Goal: Task Accomplishment & Management: Complete application form

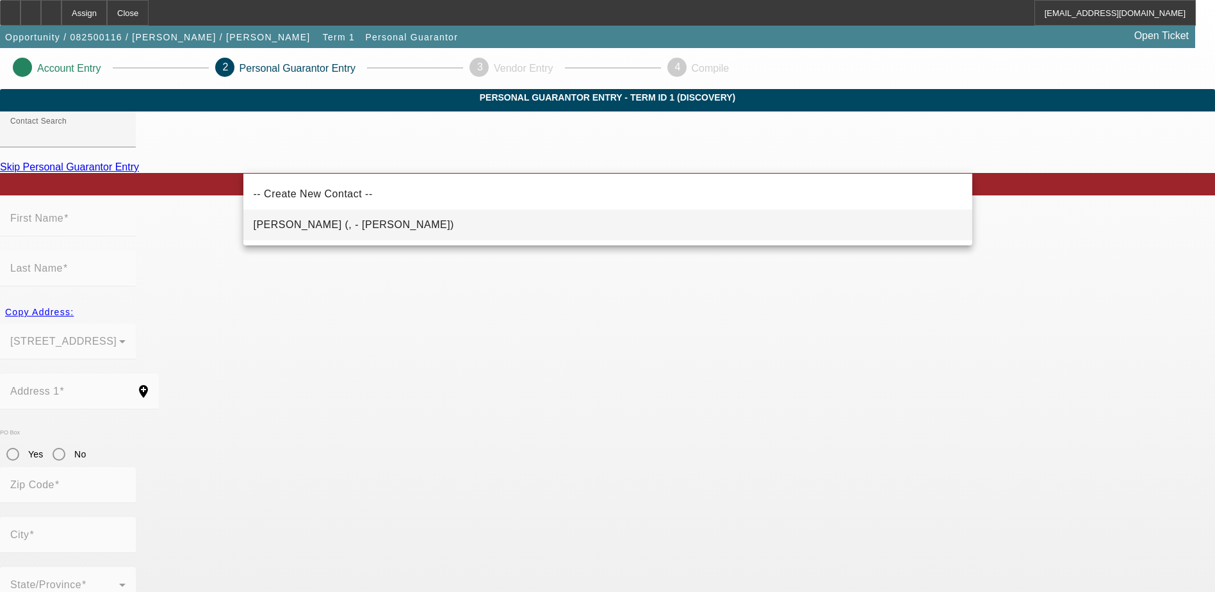
click at [361, 221] on span "[PERSON_NAME] (, - [PERSON_NAME])" at bounding box center [354, 224] width 200 height 11
type input "[PERSON_NAME] (, - [PERSON_NAME])"
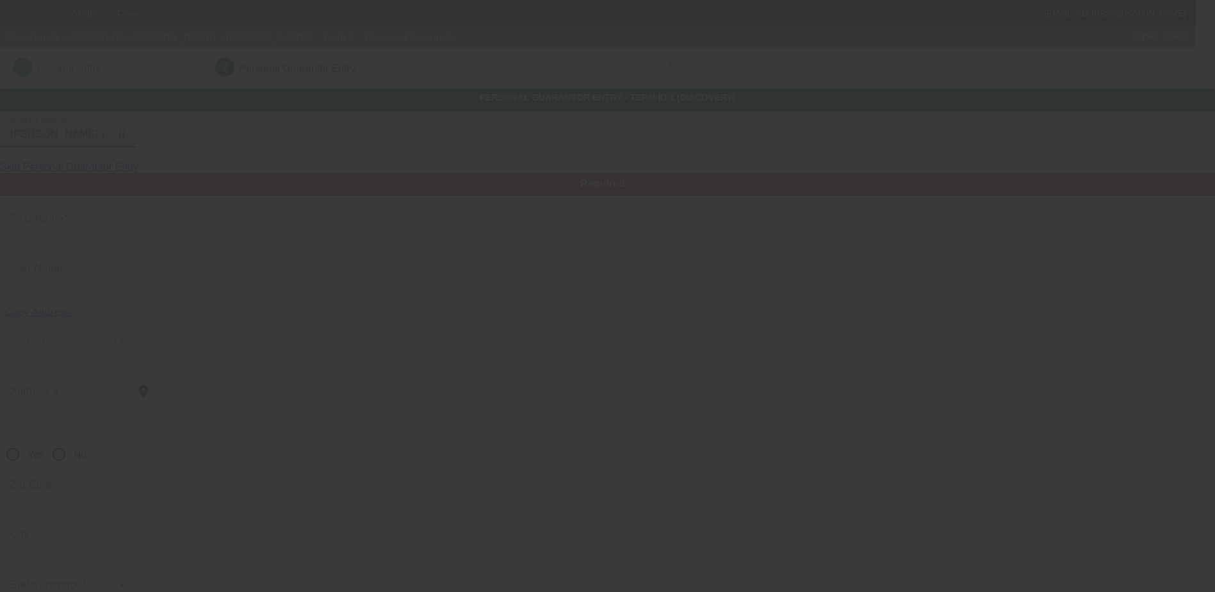
type input "[PERSON_NAME]"
radio input "true"
type input "[PHONE_NUMBER]"
type input "[EMAIL_ADDRESS][DOMAIN_NAME]"
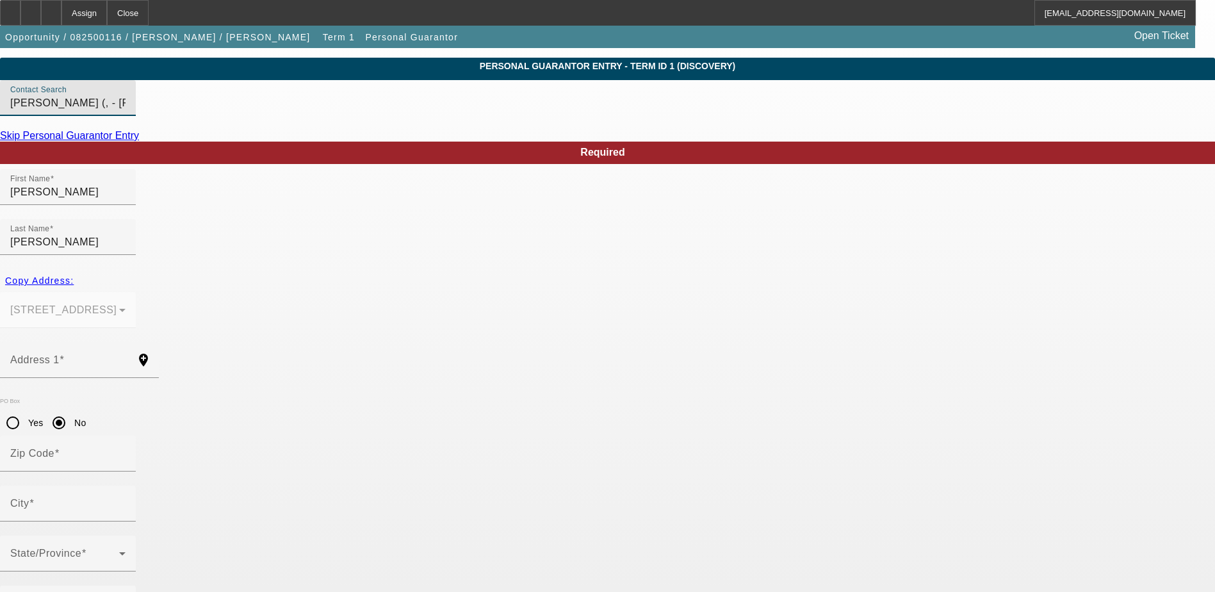
scroll to position [35, 0]
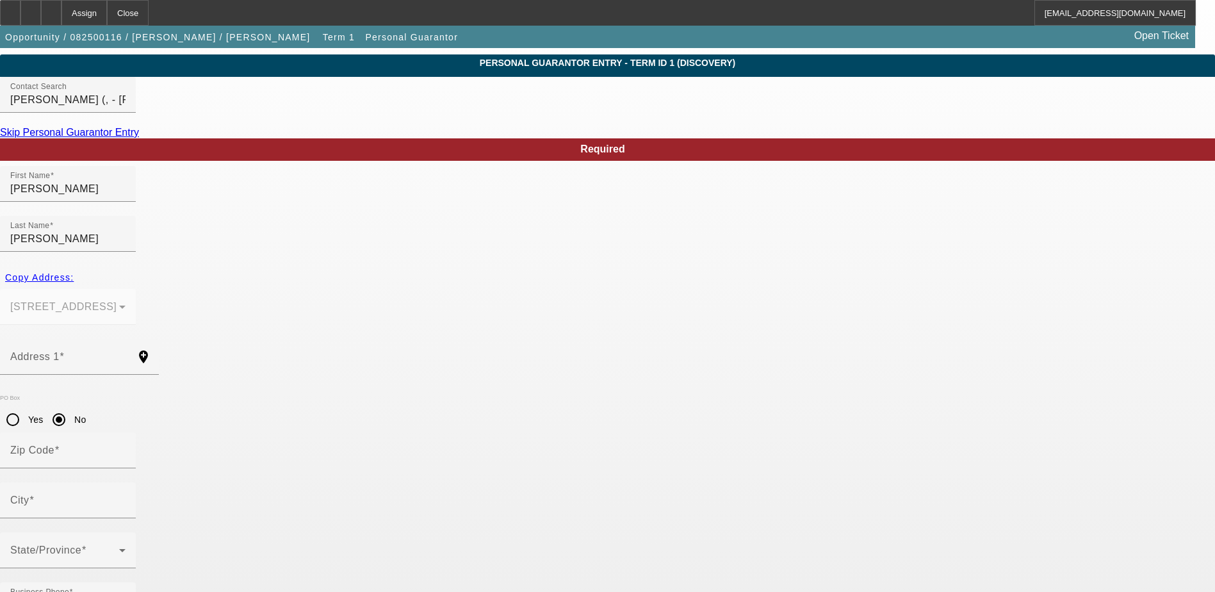
click at [136, 289] on mat-form-field "[STREET_ADDRESS]" at bounding box center [68, 314] width 136 height 50
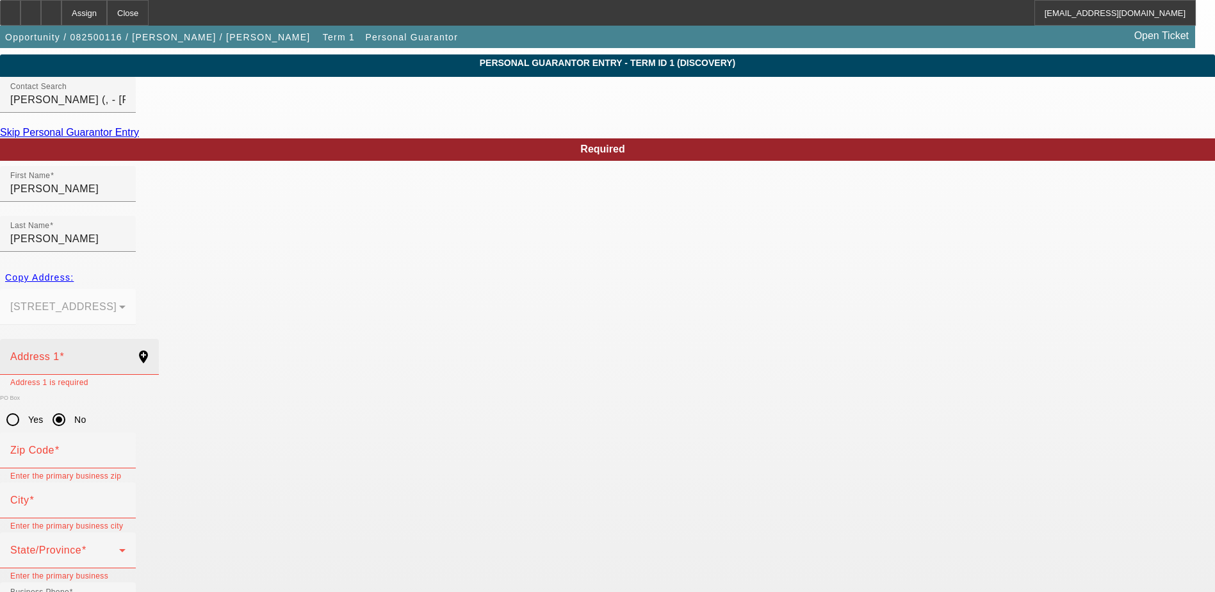
click at [126, 339] on div "Address 1" at bounding box center [67, 357] width 115 height 36
click at [136, 289] on mat-form-field "[STREET_ADDRESS]" at bounding box center [68, 314] width 136 height 50
click at [74, 272] on span "Copy Address:" at bounding box center [39, 277] width 69 height 10
type input "[STREET_ADDRESS]"
radio input "false"
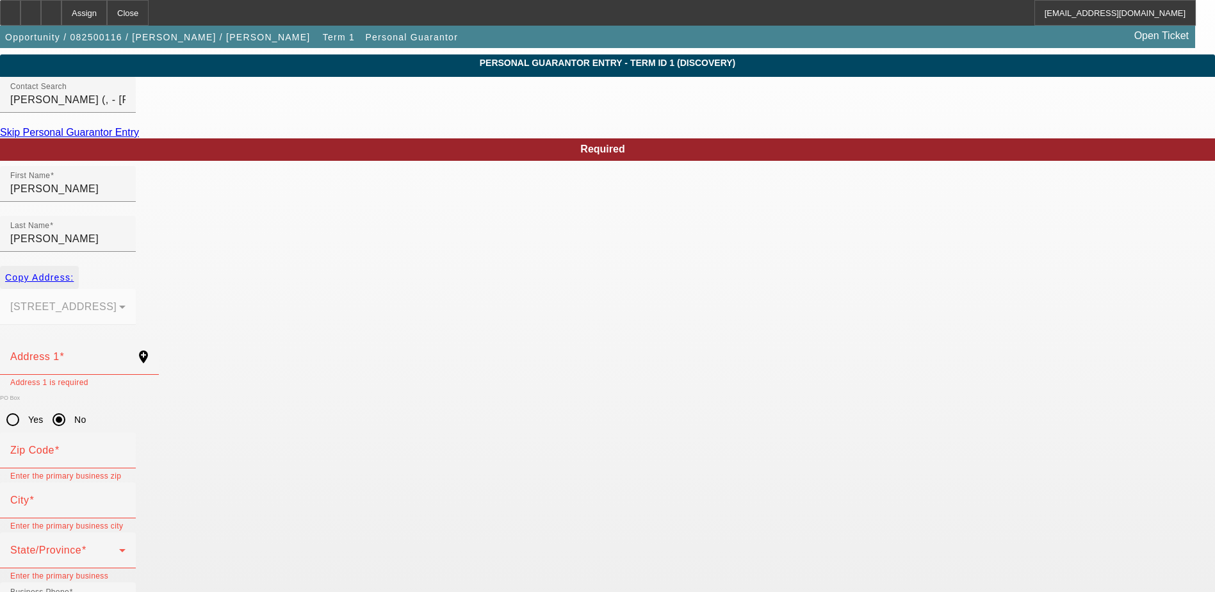
type input "07047"
type input "[GEOGRAPHIC_DATA]"
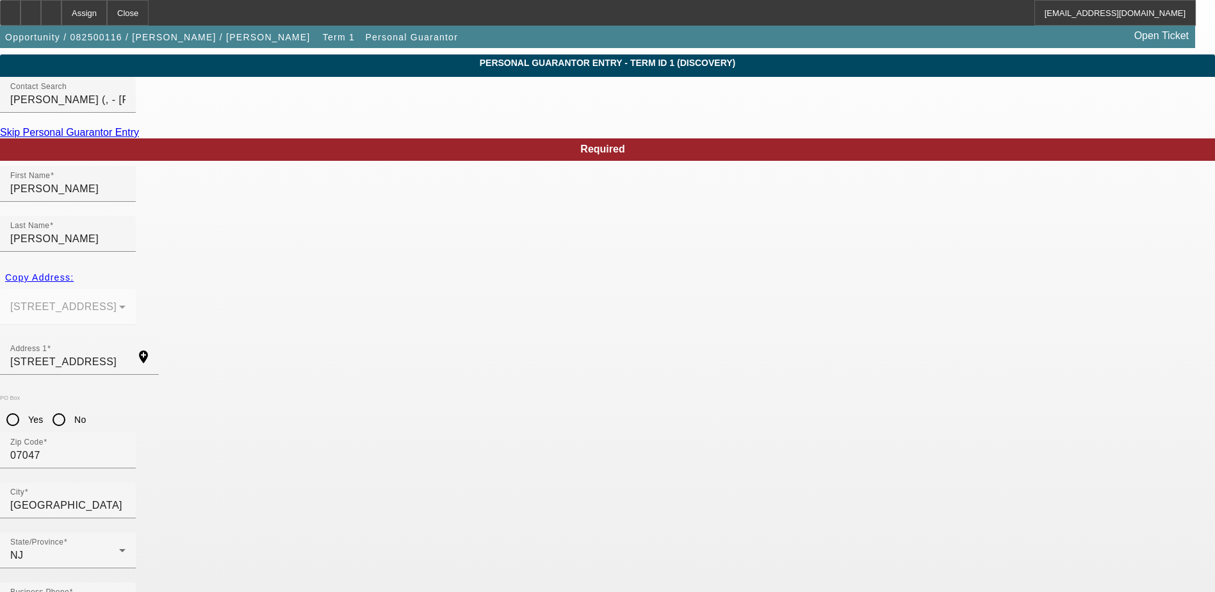
type input "000-00-0000"
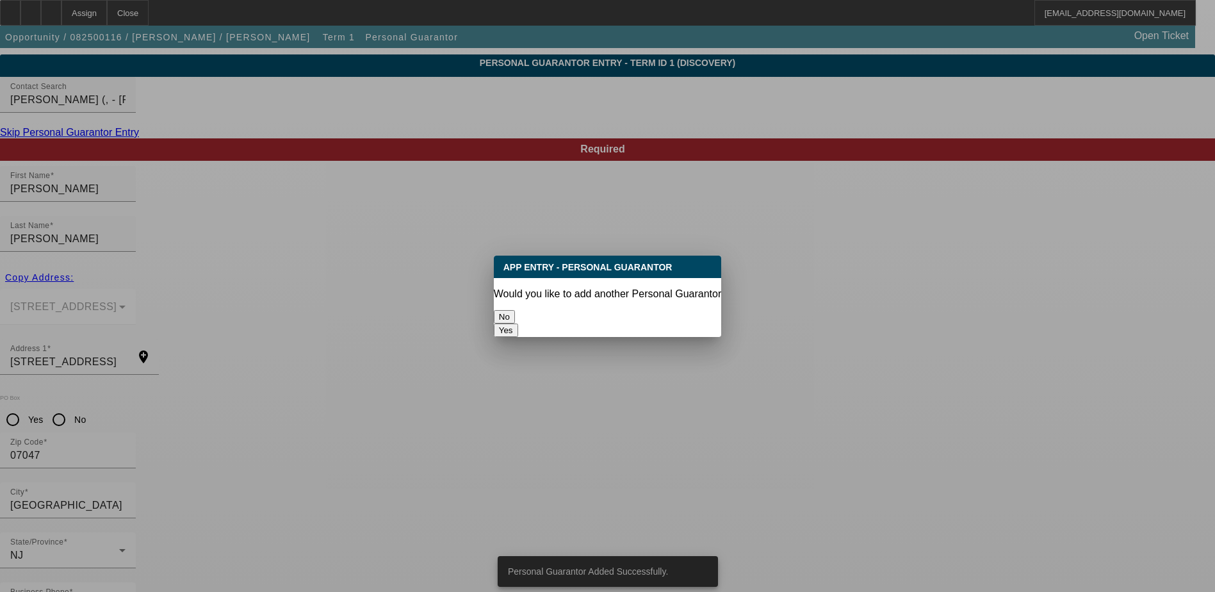
scroll to position [0, 0]
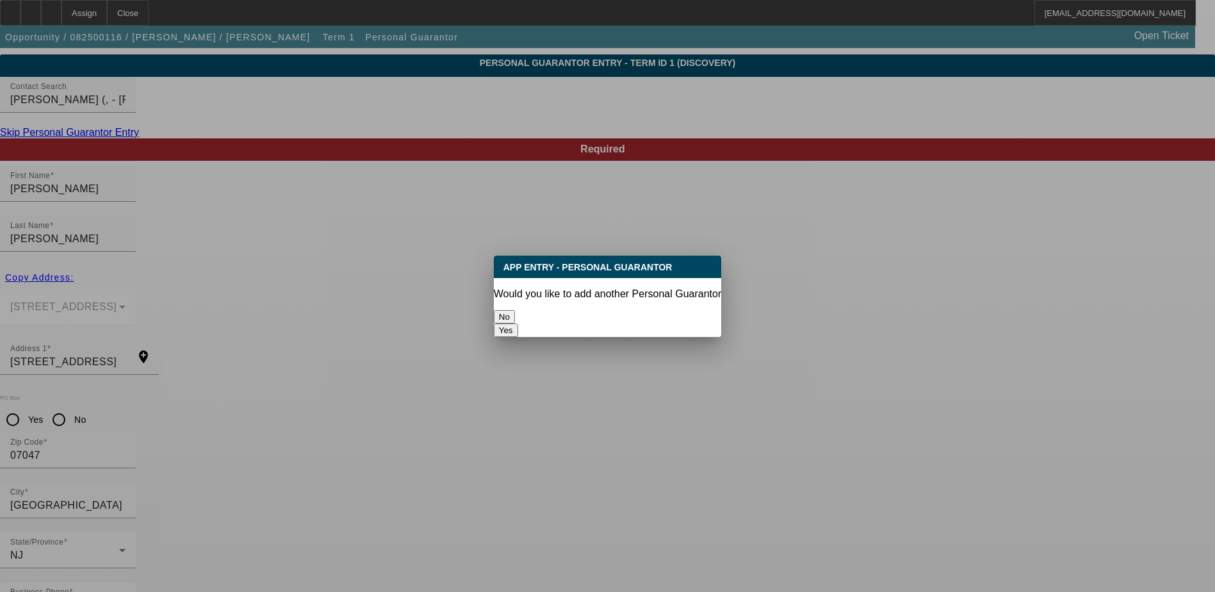
click at [515, 310] on button "No" at bounding box center [504, 316] width 21 height 13
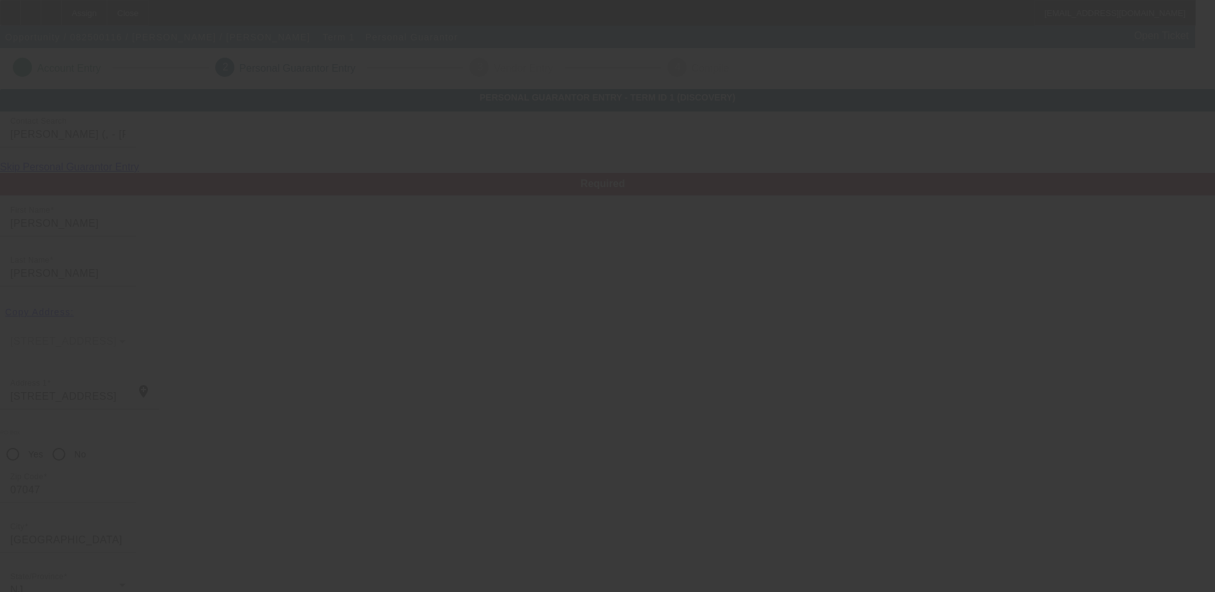
scroll to position [35, 0]
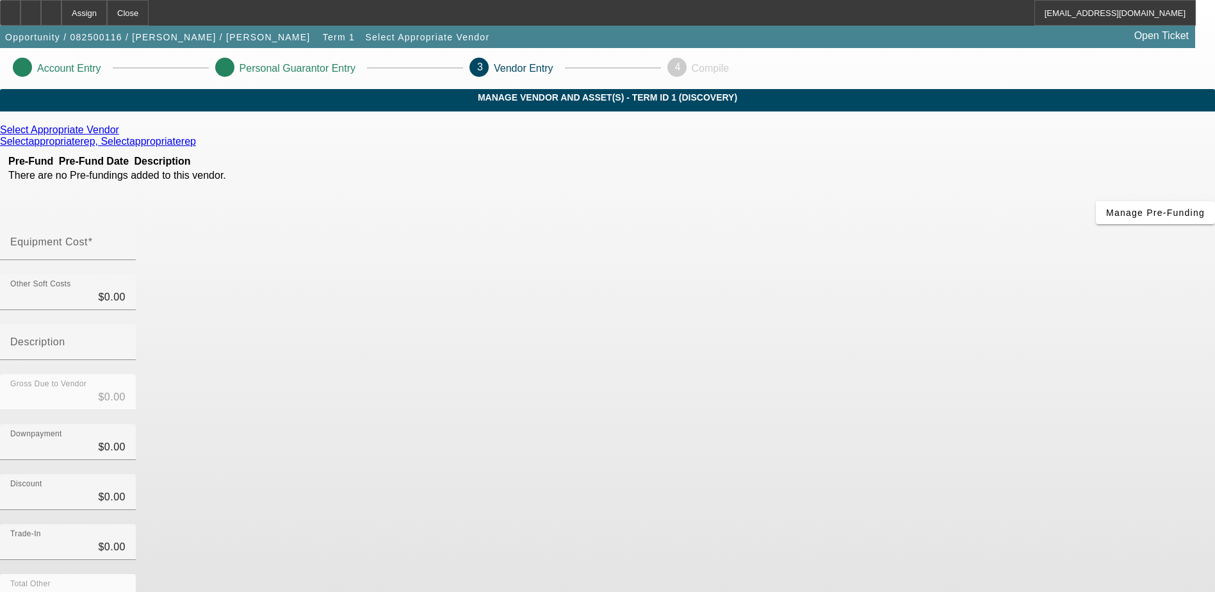
click at [119, 136] on link "Select Appropriate Vendor" at bounding box center [59, 130] width 119 height 12
click at [1106, 218] on span "Manage Pre-Funding" at bounding box center [1155, 212] width 99 height 10
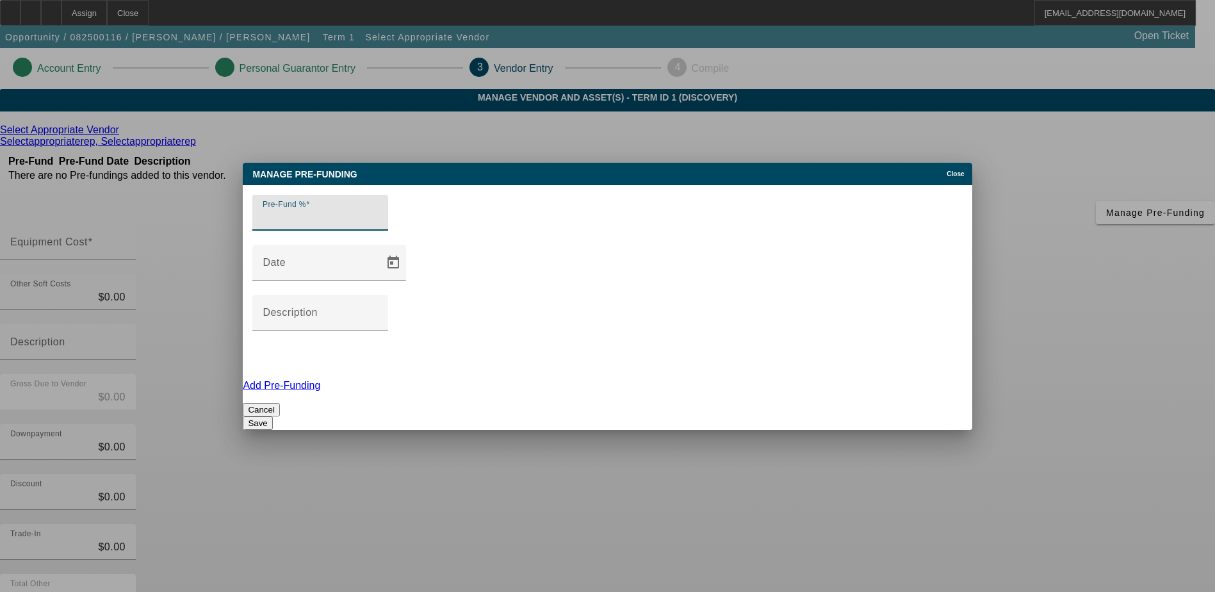
click at [961, 177] on div "Close" at bounding box center [957, 170] width 28 height 15
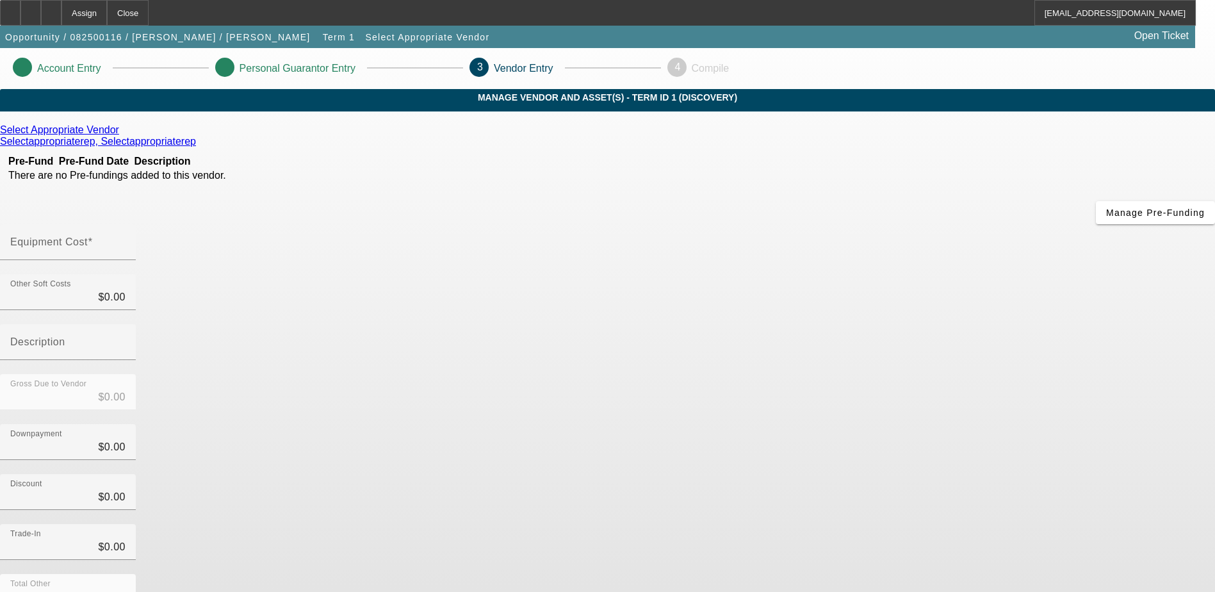
click at [126, 224] on div "Equipment Cost" at bounding box center [67, 242] width 115 height 36
type input "4"
type input "$4.00"
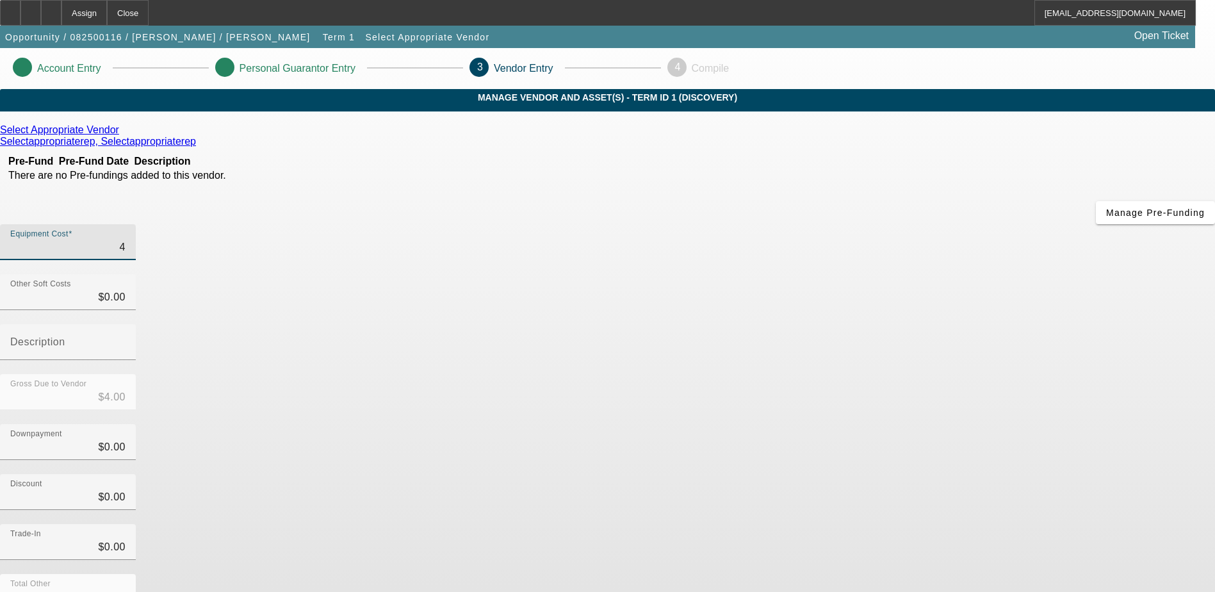
type input "41"
type input "$41.00"
type input "410"
type input "$410.00"
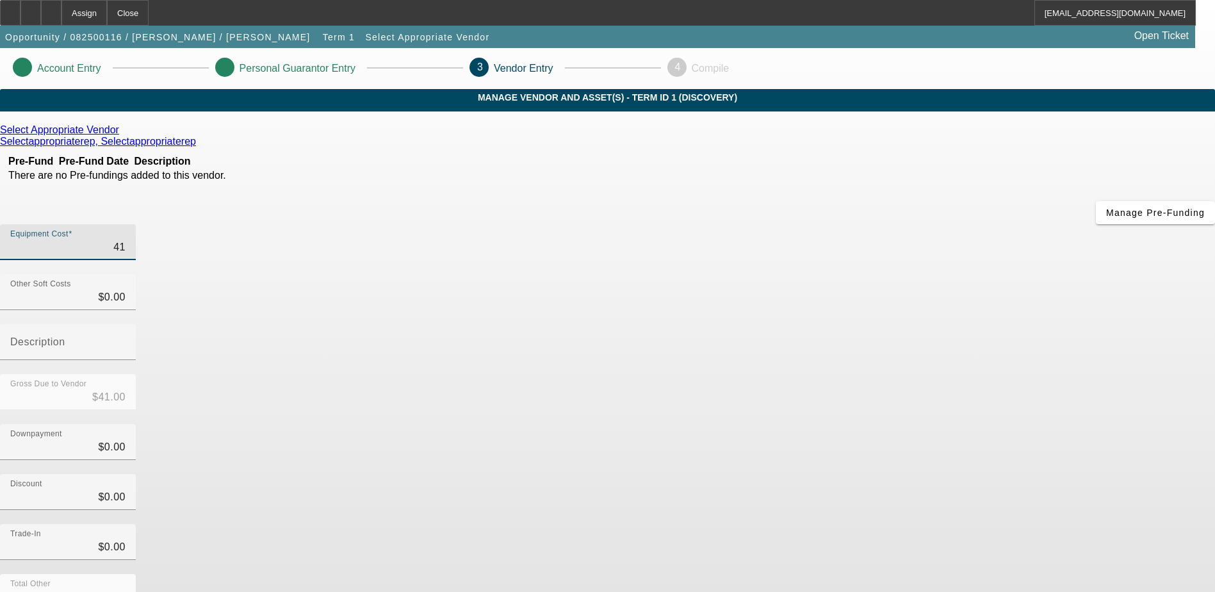
type input "$410.00"
type input "4100"
type input "$4,100.00"
type input "41000"
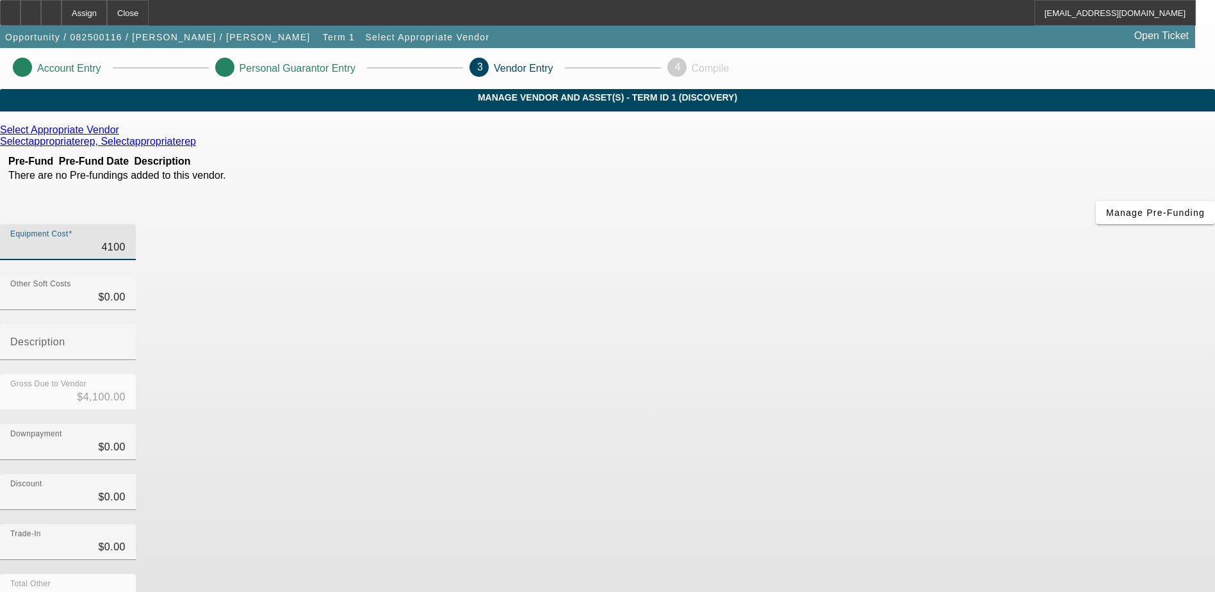
type input "$41,000.00"
type input "410000"
type input "$410,000.00"
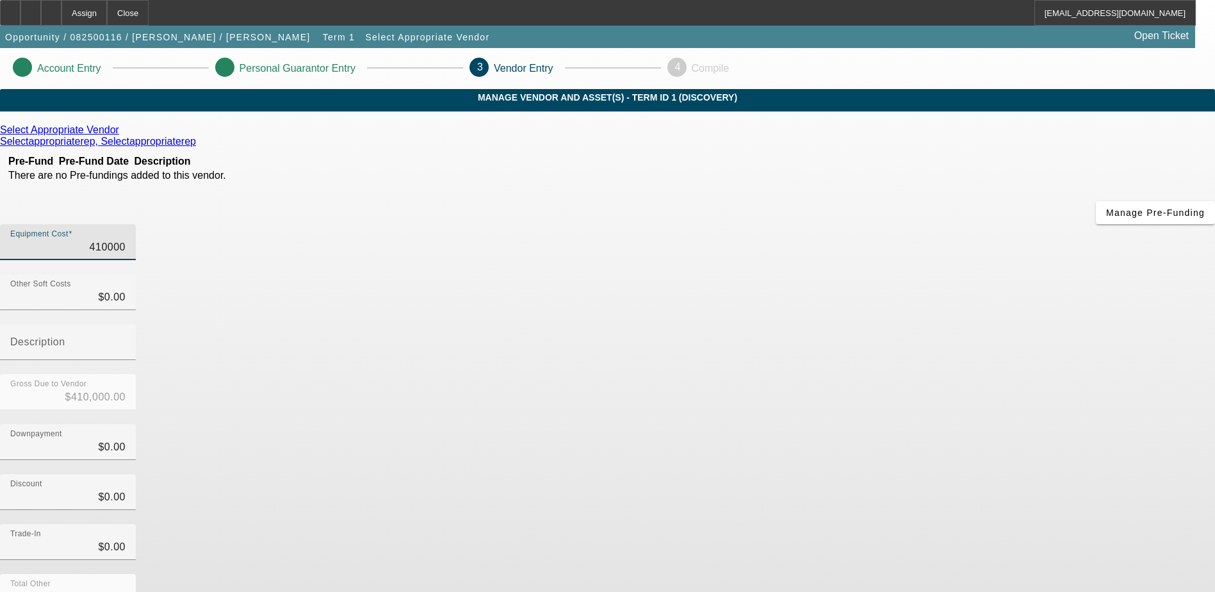
type input "$410,000.00"
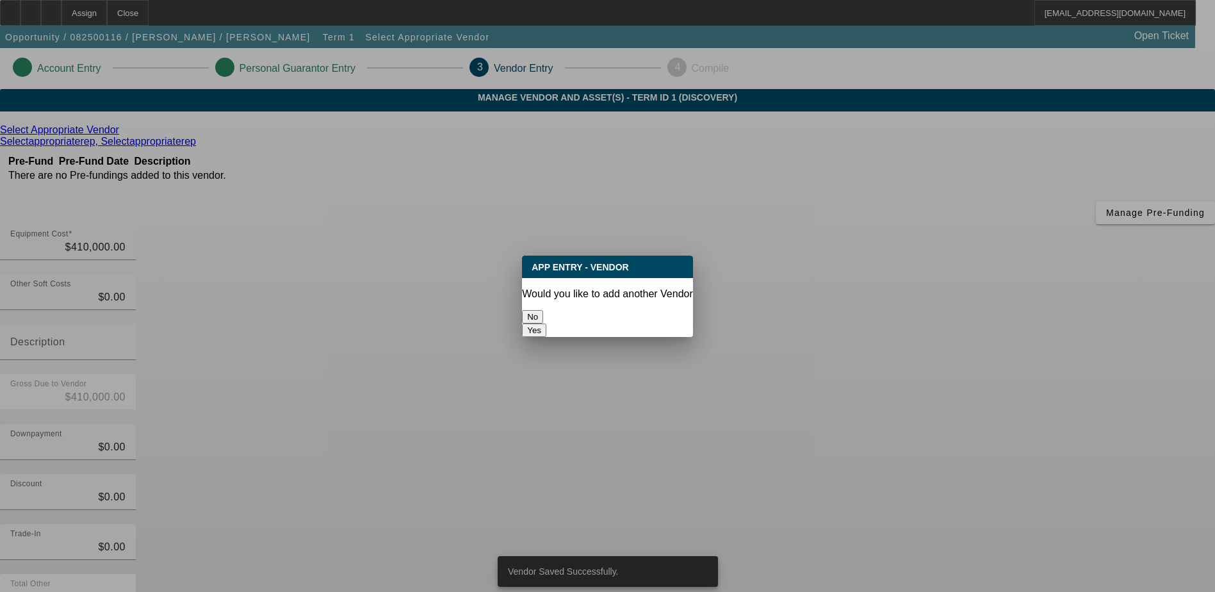
click at [543, 310] on button "No" at bounding box center [532, 316] width 21 height 13
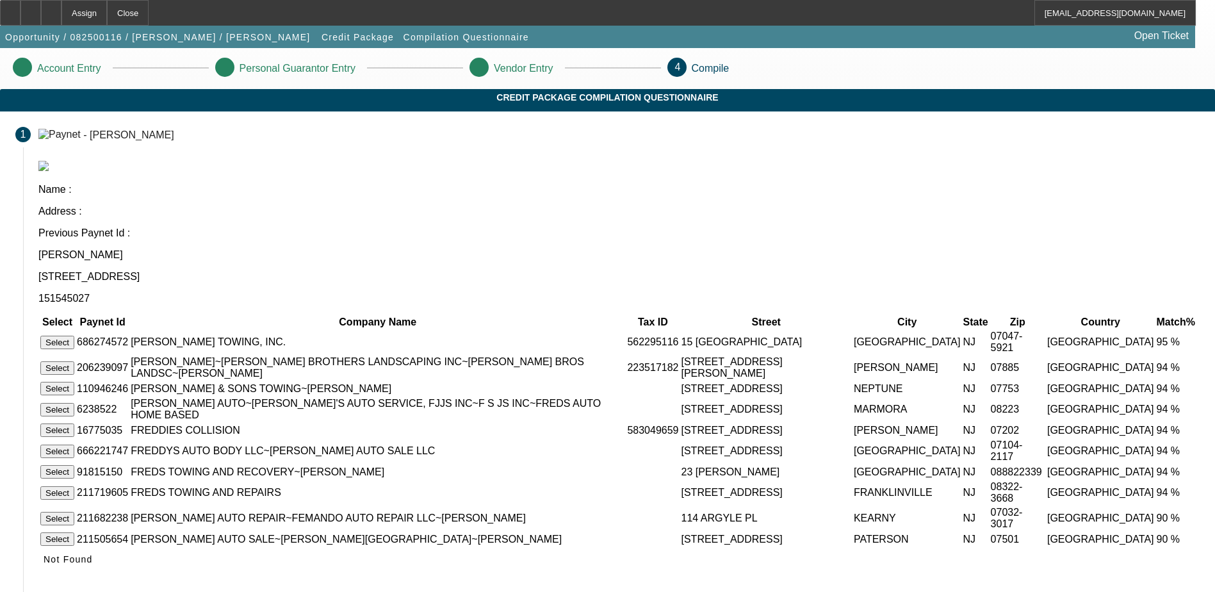
click at [74, 336] on button "Select" at bounding box center [57, 342] width 34 height 13
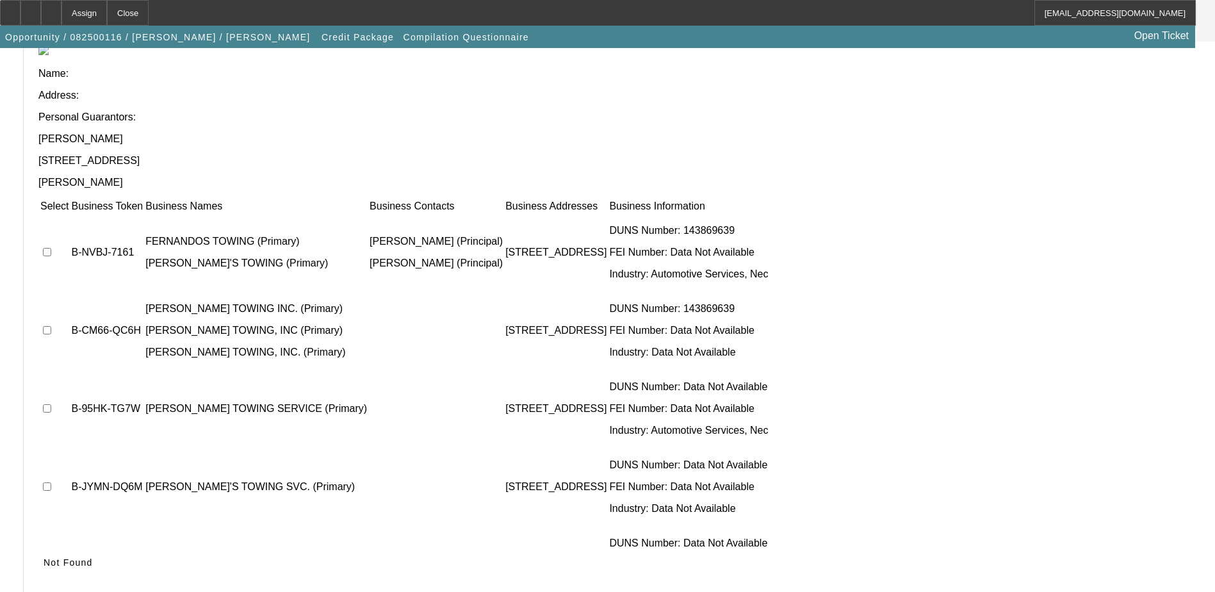
scroll to position [163, 0]
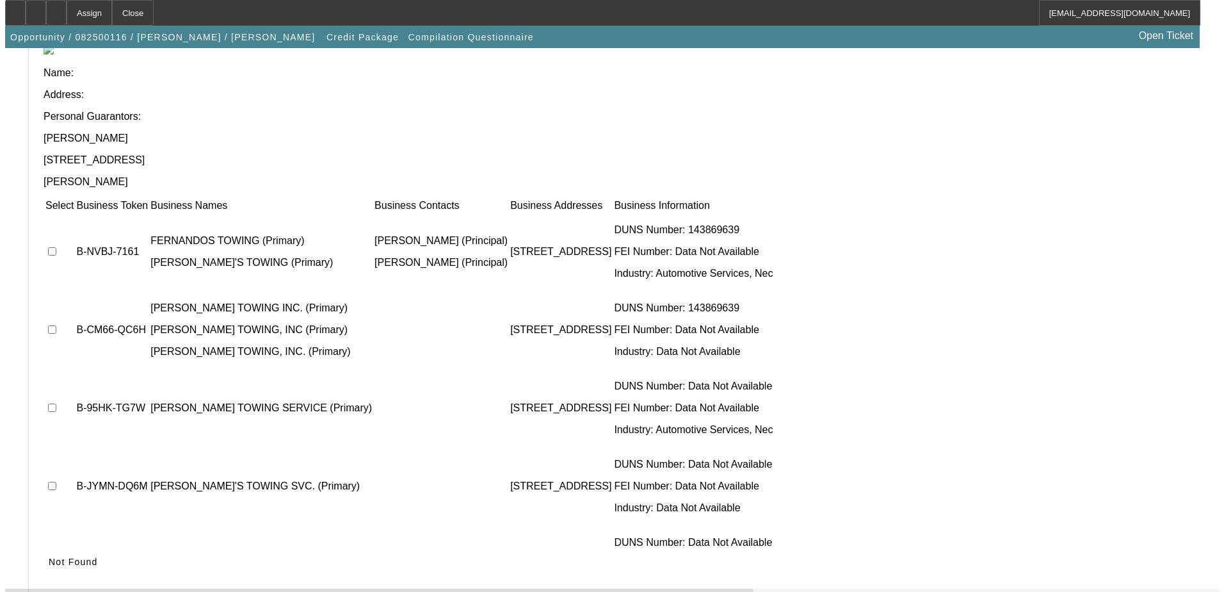
scroll to position [0, 0]
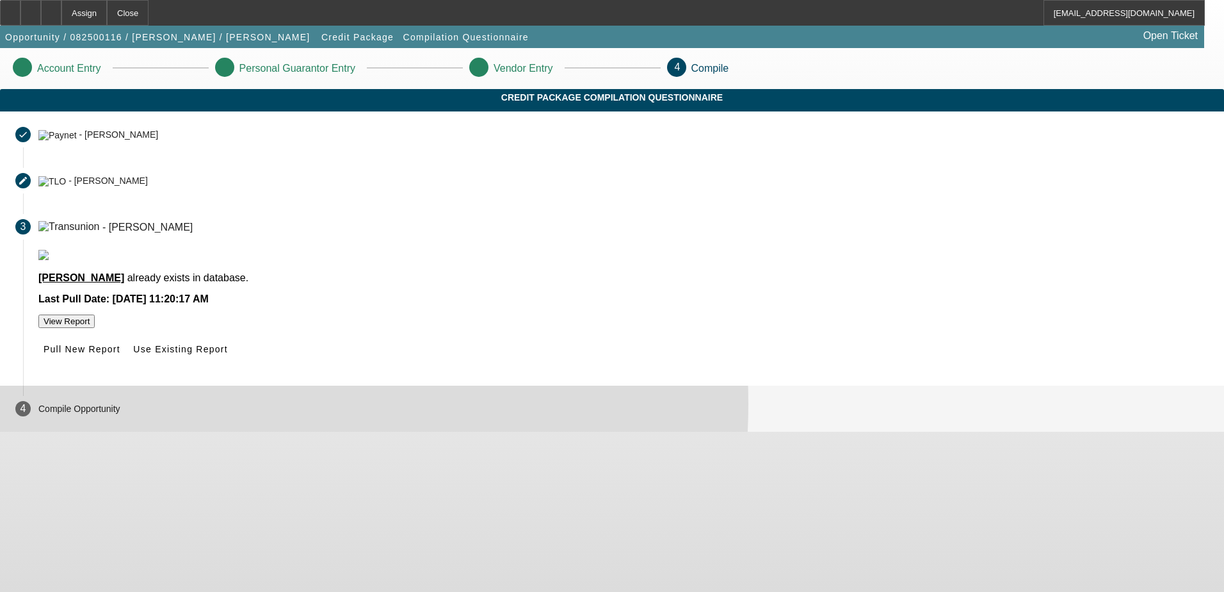
click at [394, 432] on mat-step-header "4 Compile Opportunity" at bounding box center [612, 409] width 1224 height 46
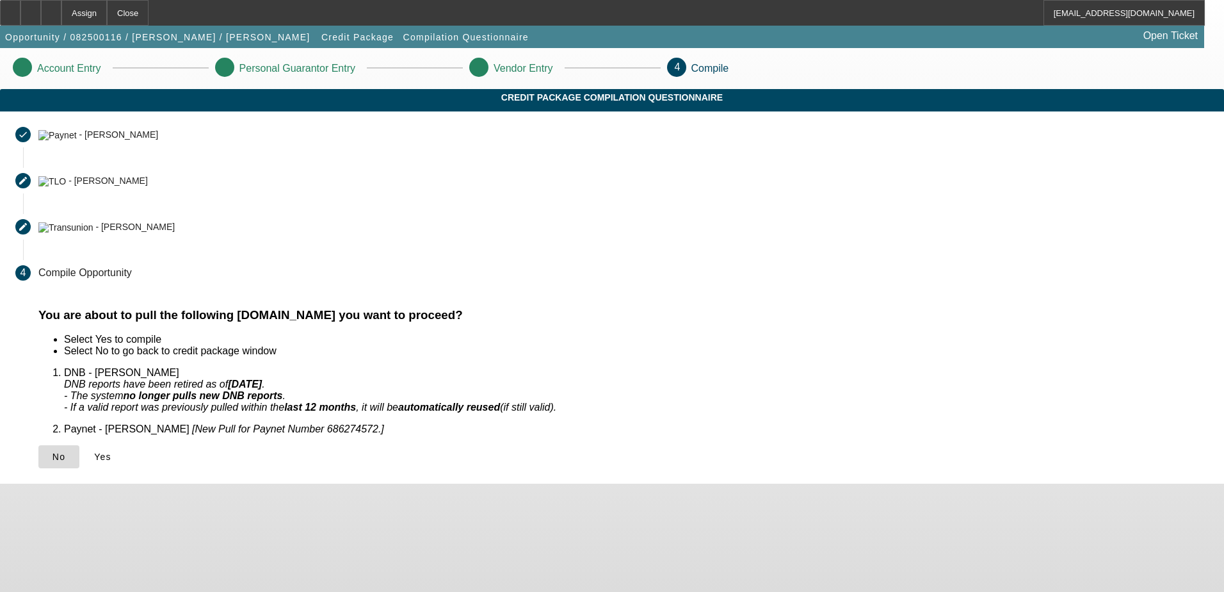
click at [65, 456] on span "No" at bounding box center [59, 456] width 13 height 10
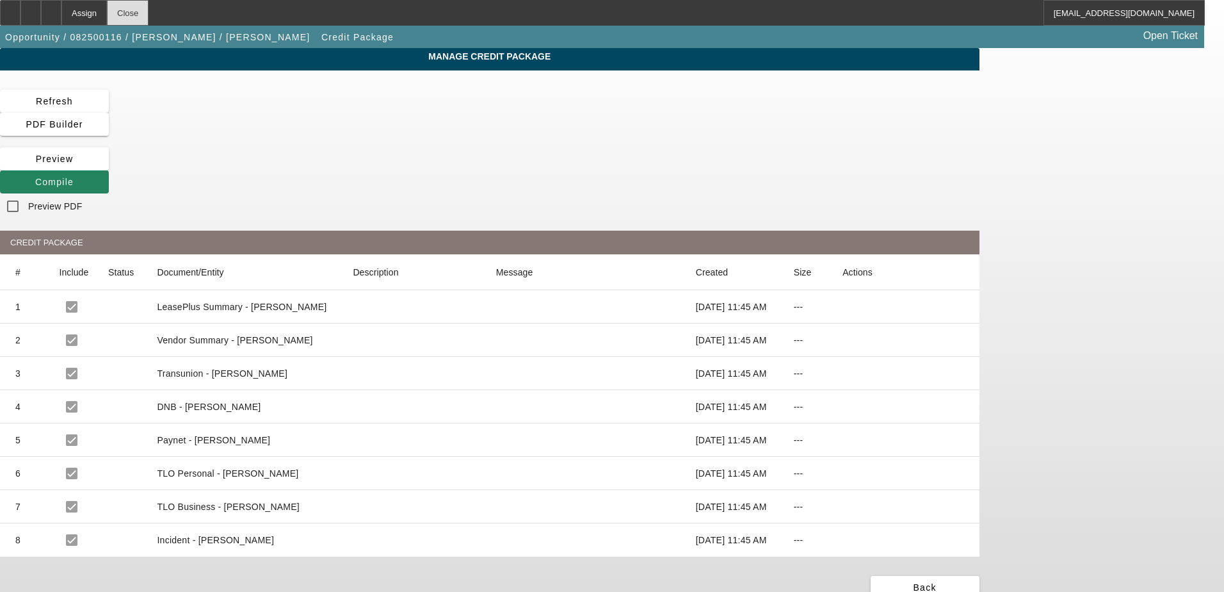
click at [148, 14] on div "Close" at bounding box center [128, 13] width 42 height 26
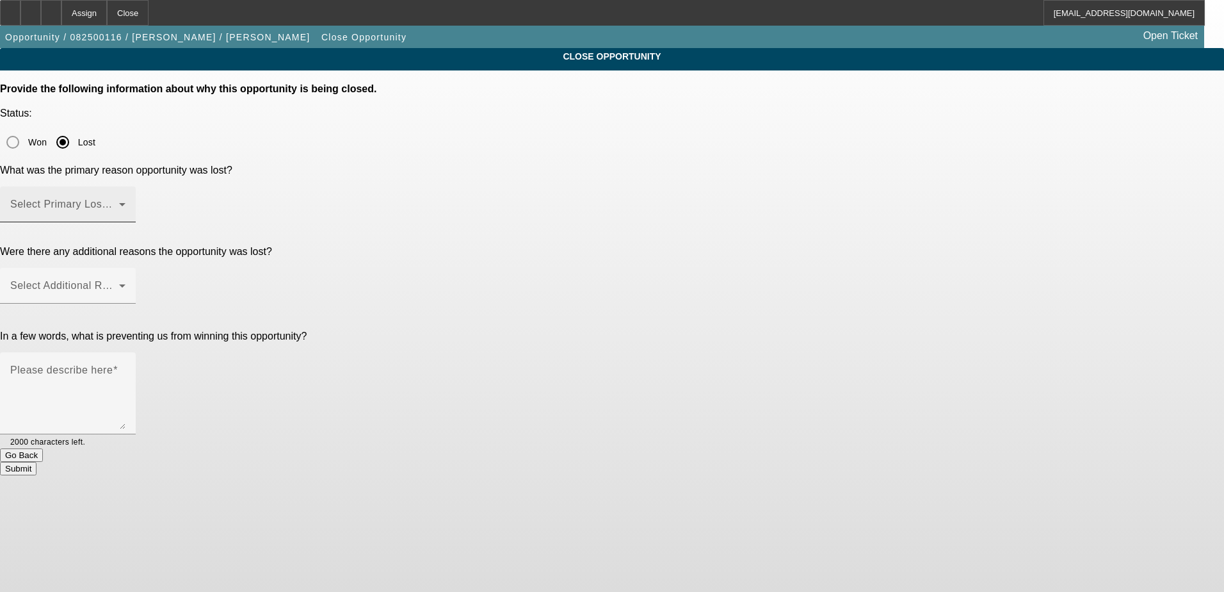
click at [119, 202] on span at bounding box center [64, 209] width 109 height 15
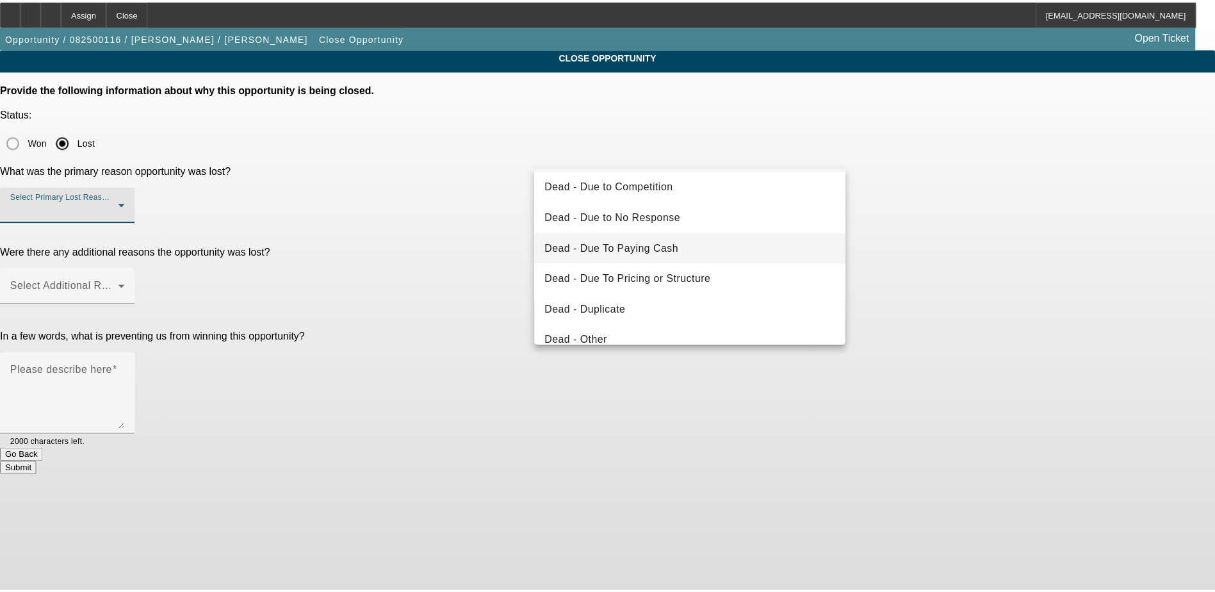
scroll to position [64, 0]
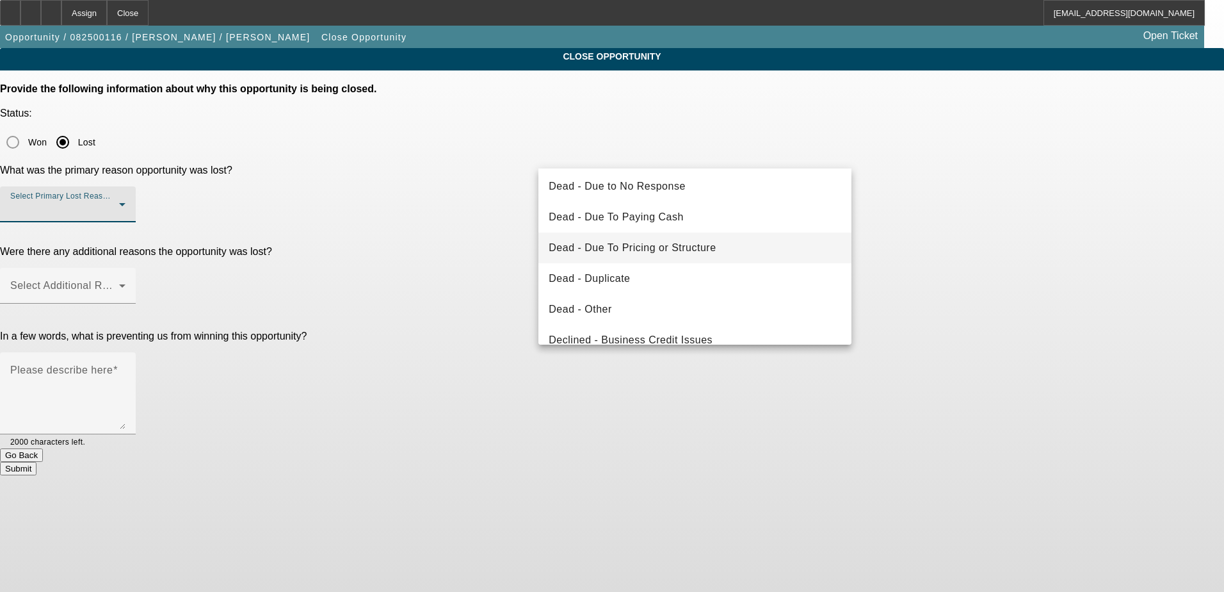
click at [701, 248] on span "Dead - Due To Pricing or Structure" at bounding box center [632, 247] width 167 height 15
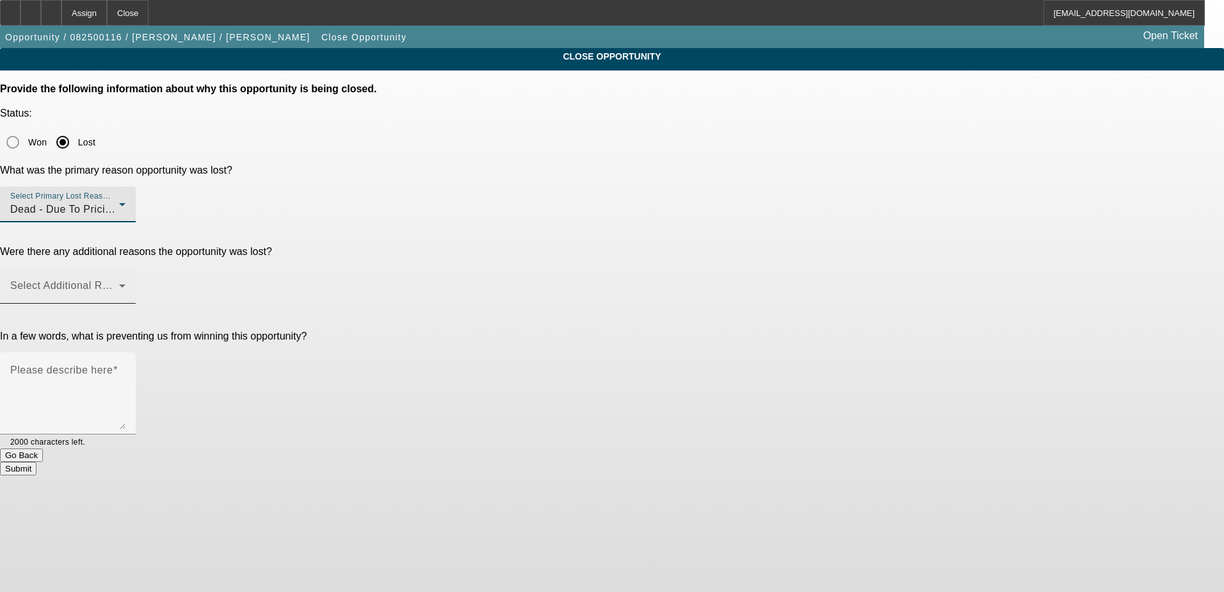
click at [137, 280] on mat-label "Select Additional Reasons" at bounding box center [73, 285] width 127 height 11
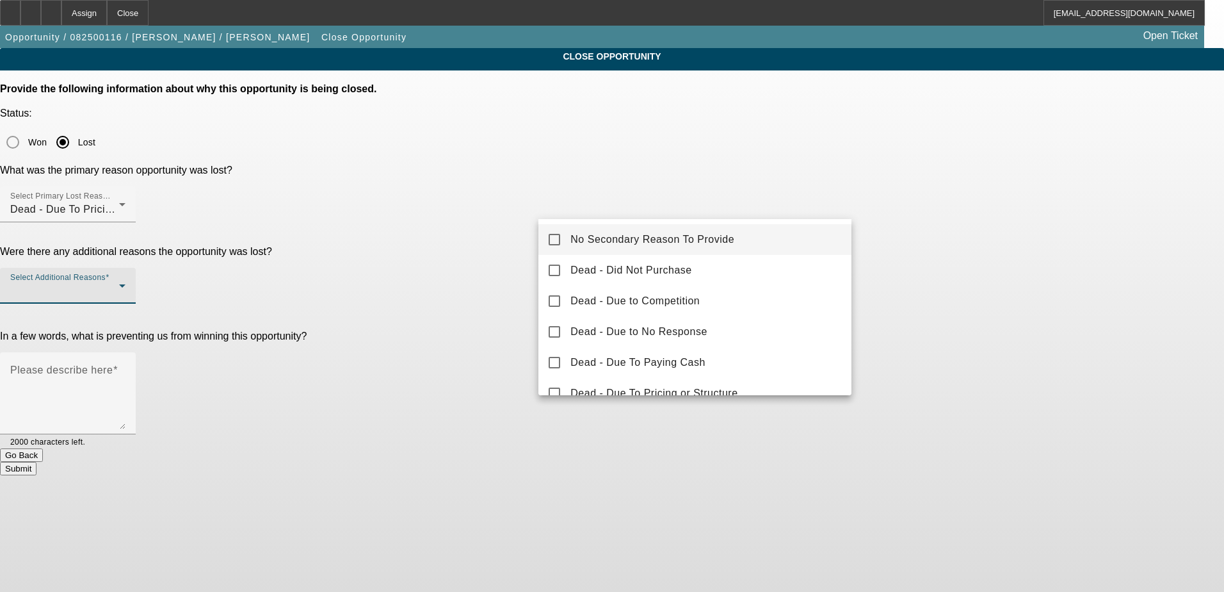
click at [649, 238] on span "No Secondary Reason To Provide" at bounding box center [653, 239] width 164 height 15
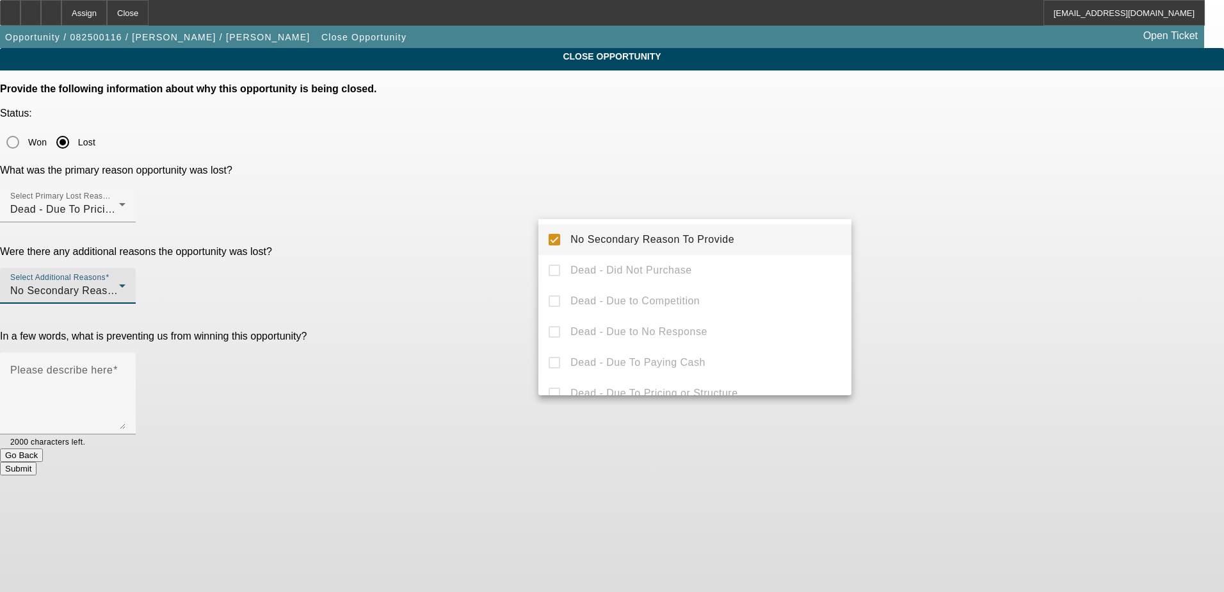
drag, startPoint x: 604, startPoint y: 236, endPoint x: 657, endPoint y: 238, distance: 53.2
click at [606, 236] on span "No Secondary Reason To Provide" at bounding box center [653, 239] width 164 height 15
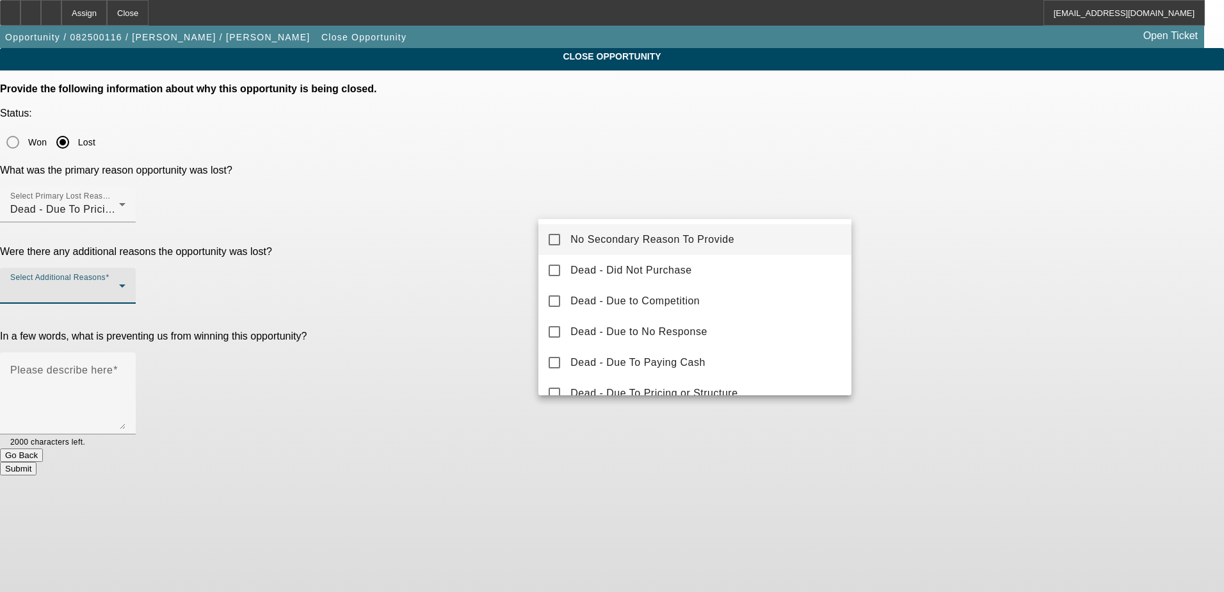
drag, startPoint x: 688, startPoint y: 236, endPoint x: 699, endPoint y: 237, distance: 11.5
click at [688, 237] on span "No Secondary Reason To Provide" at bounding box center [653, 239] width 164 height 15
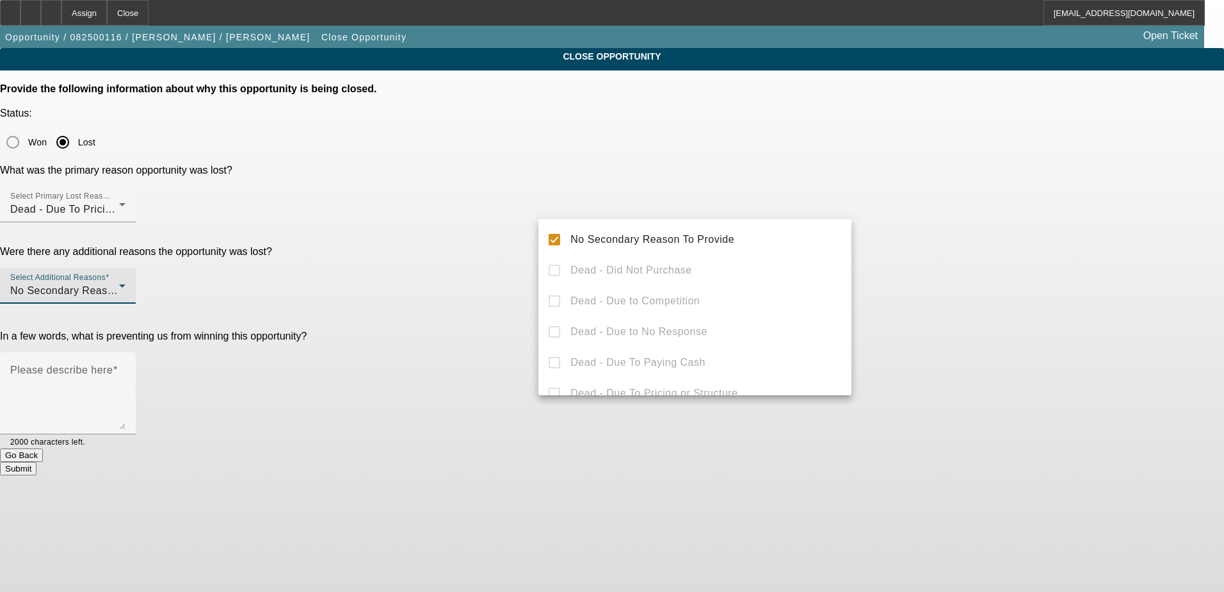
click at [1014, 256] on div at bounding box center [612, 296] width 1224 height 592
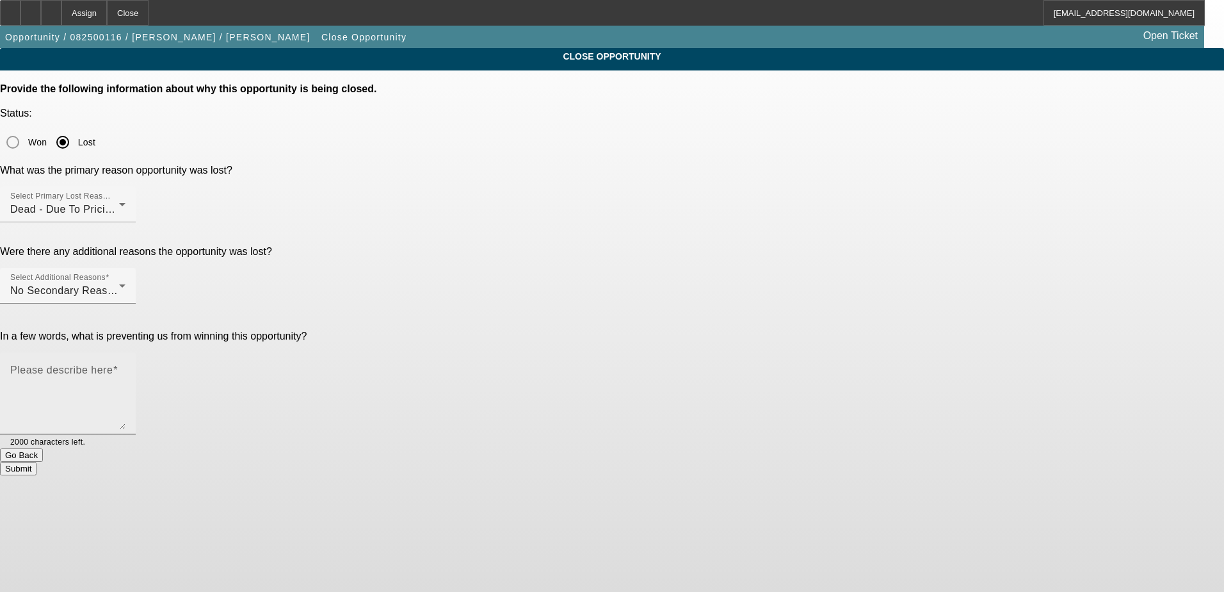
click at [113, 364] on mat-label "Please describe here" at bounding box center [61, 369] width 102 height 11
click at [126, 368] on textarea "Please describe here" at bounding box center [67, 398] width 115 height 61
click at [126, 368] on textarea "They did not think it was worth refinancing if they we were not able to lower t…" at bounding box center [67, 398] width 115 height 61
type textarea "They did not think it was worth refinancing if we were not able to lower the ra…"
click at [37, 462] on button "Submit" at bounding box center [18, 468] width 37 height 13
